Goal: Transaction & Acquisition: Purchase product/service

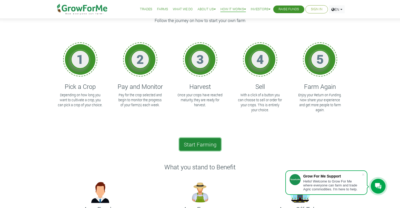
click at [204, 144] on link "Start Farming" at bounding box center [200, 144] width 42 height 13
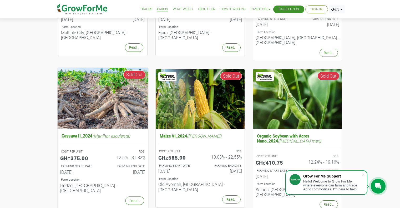
scroll to position [184, 0]
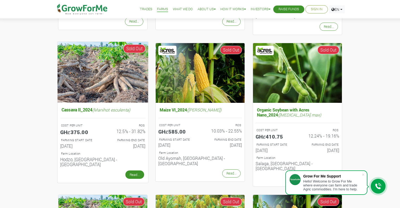
click at [132, 170] on link "Read..." at bounding box center [134, 174] width 19 height 8
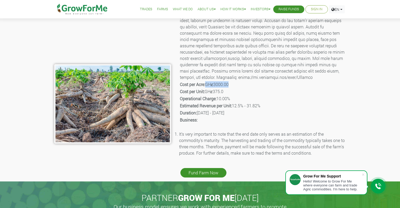
drag, startPoint x: 206, startPoint y: 86, endPoint x: 238, endPoint y: 85, distance: 32.1
click at [238, 85] on p "Cost per Acre: GHȼ3000.00" at bounding box center [262, 84] width 165 height 6
click at [248, 88] on p "Cost per Unit: GHȼ375.0" at bounding box center [262, 91] width 165 height 6
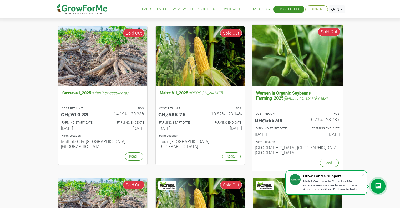
scroll to position [26, 0]
